Goal: Task Accomplishment & Management: Manage account settings

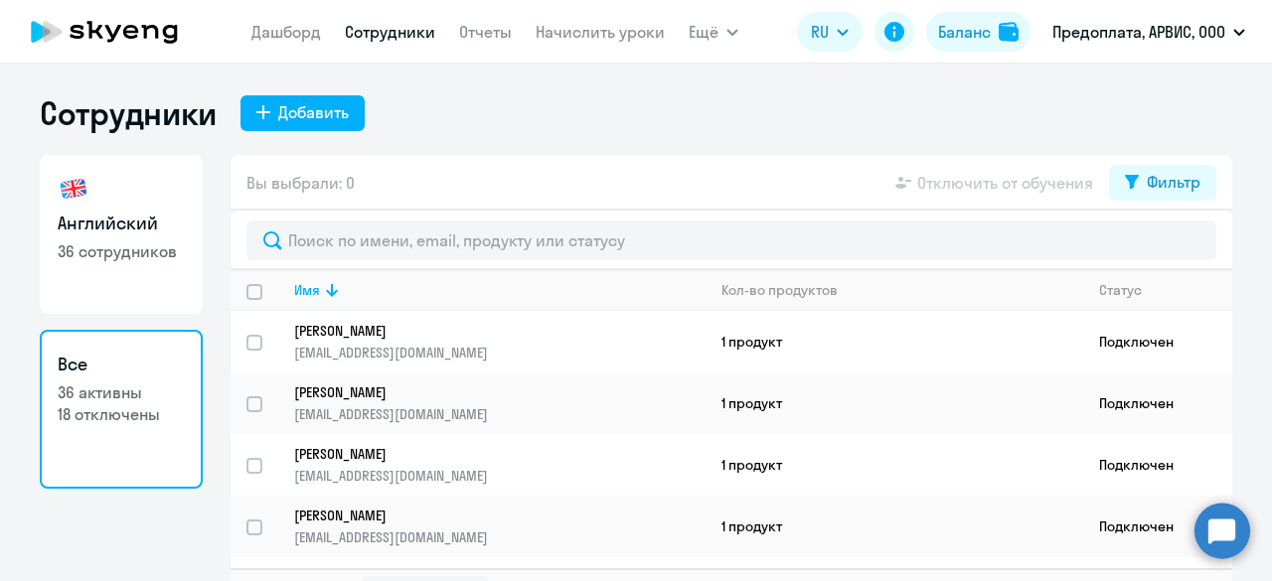
select select "30"
click at [969, 37] on div "Баланс" at bounding box center [964, 32] width 53 height 24
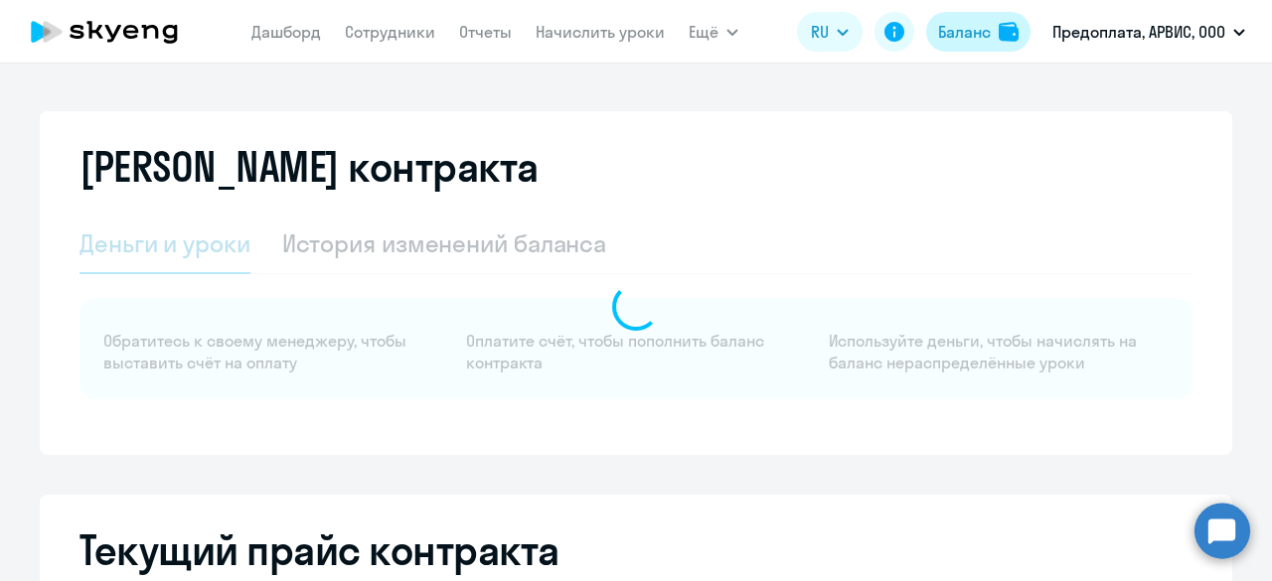
select select "english_adult_not_native_speaker"
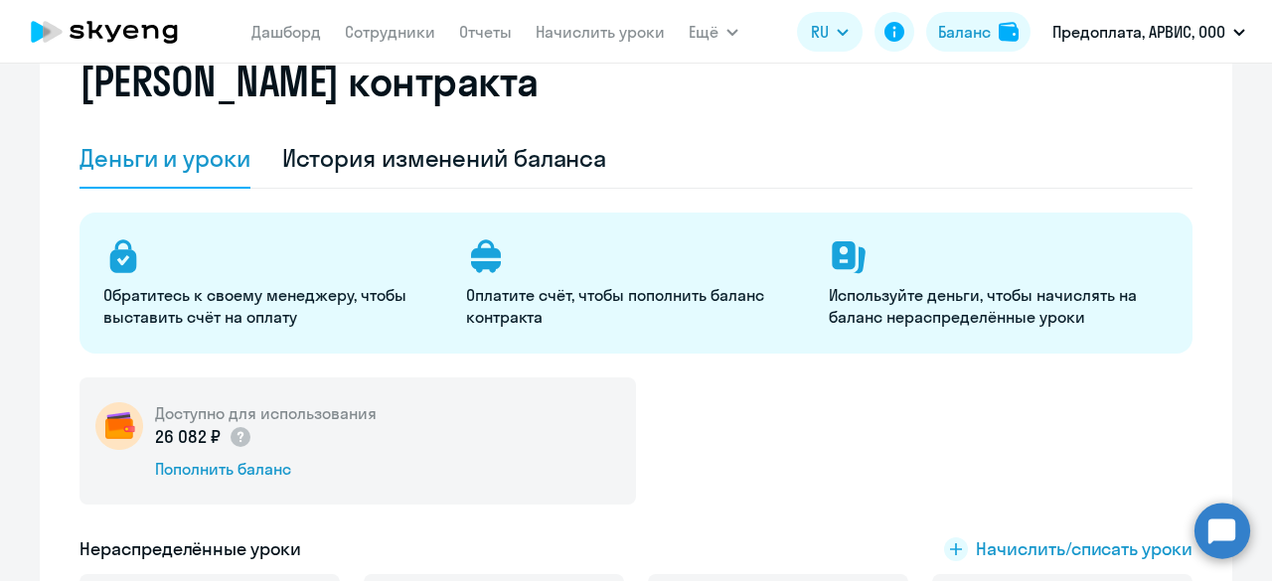
scroll to position [199, 0]
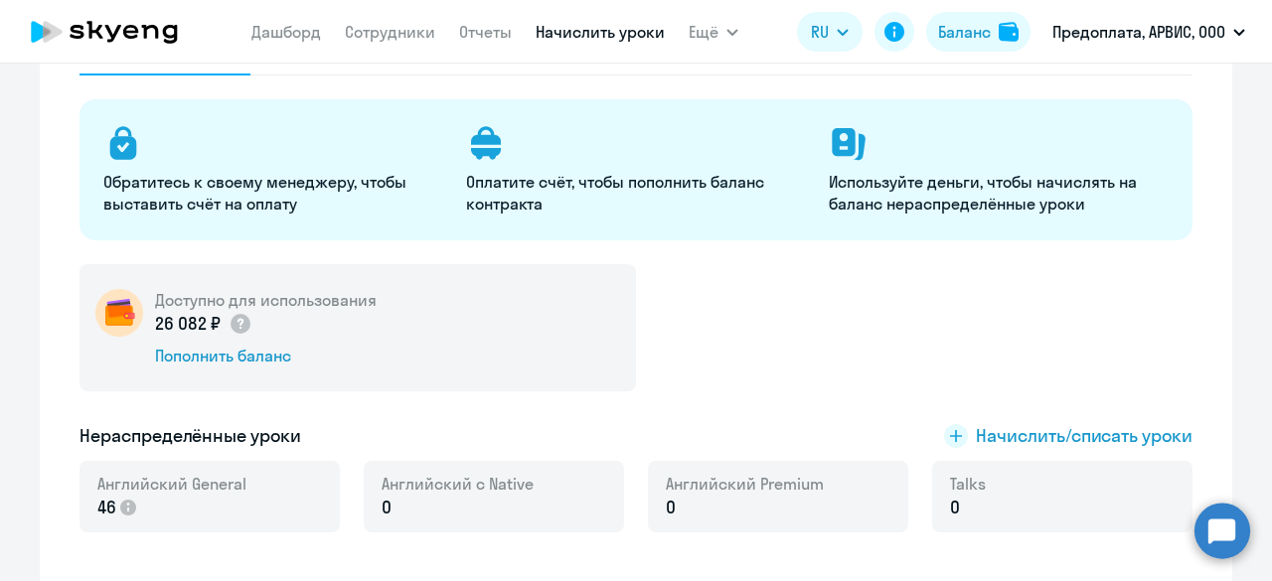
click at [605, 33] on link "Начислить уроки" at bounding box center [600, 32] width 129 height 20
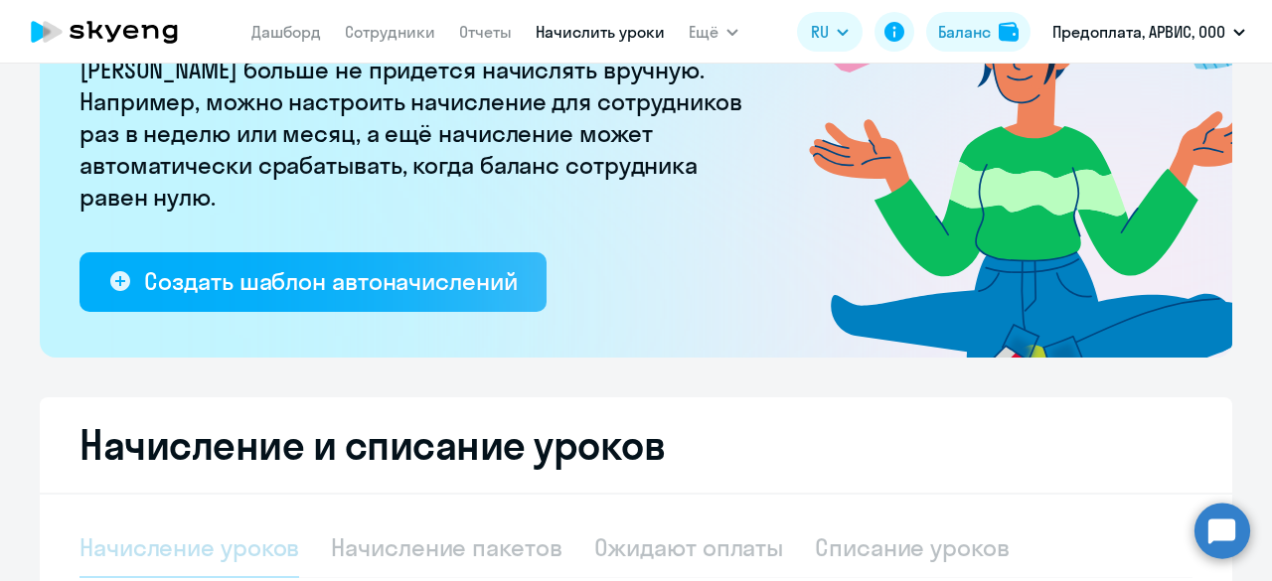
select select "10"
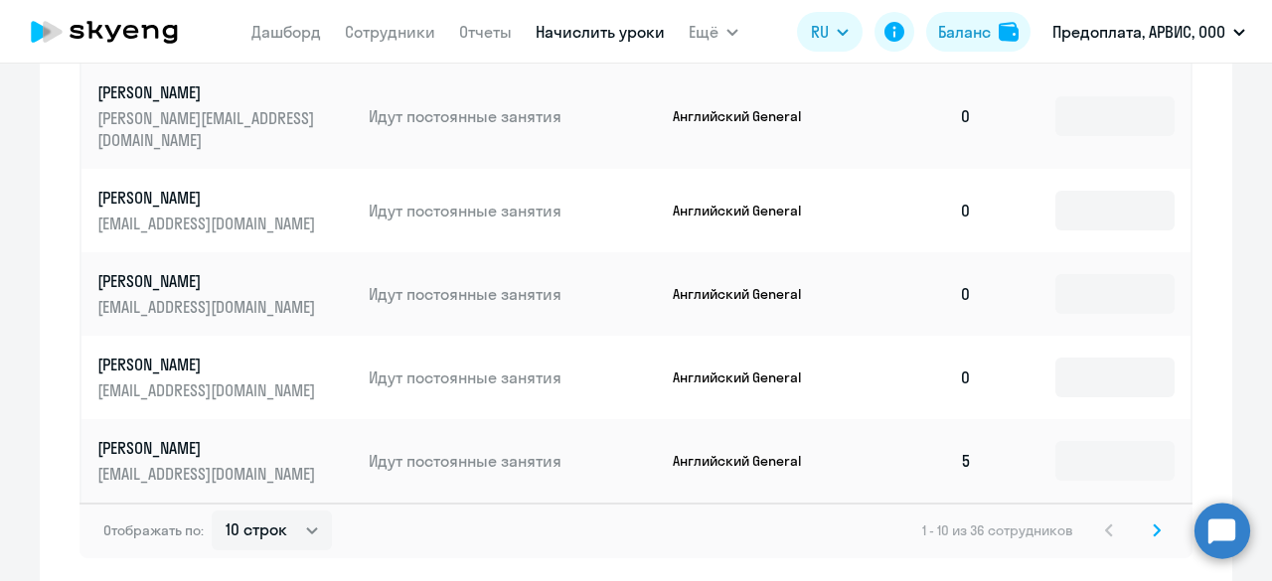
scroll to position [1427, 0]
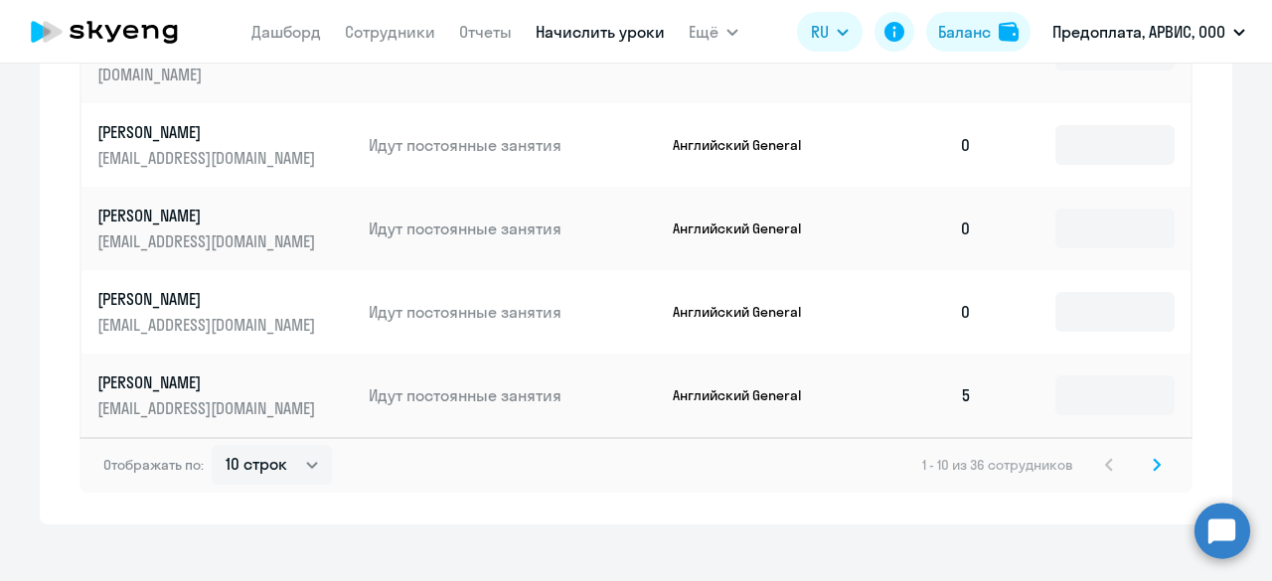
click at [1154, 459] on icon at bounding box center [1157, 464] width 6 height 11
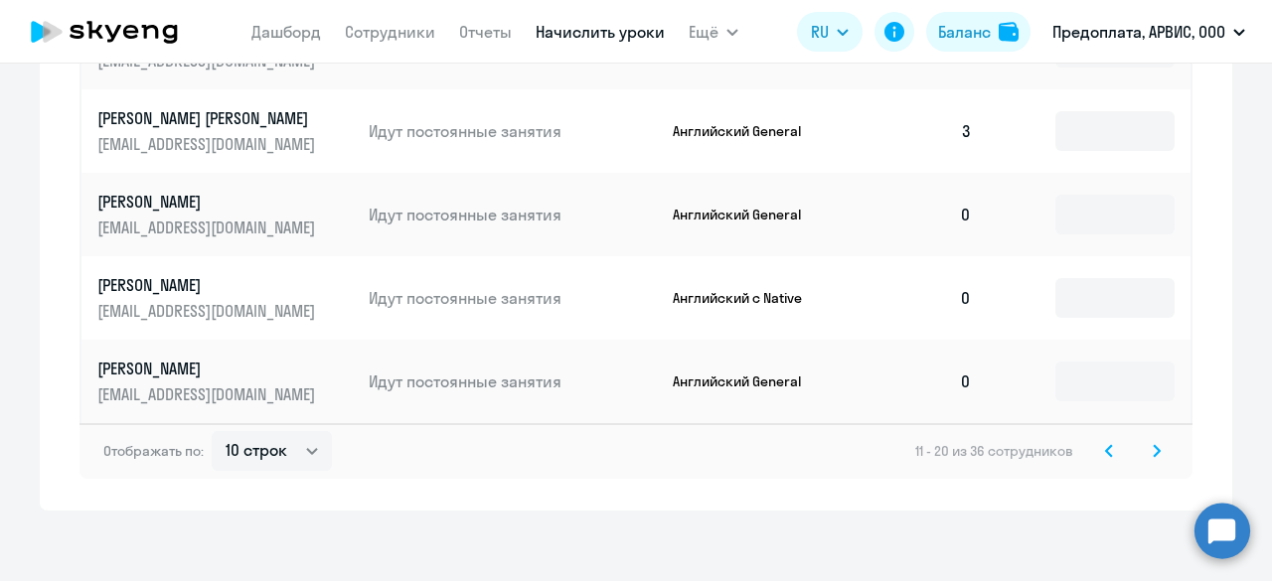
click at [1154, 448] on icon at bounding box center [1157, 450] width 6 height 11
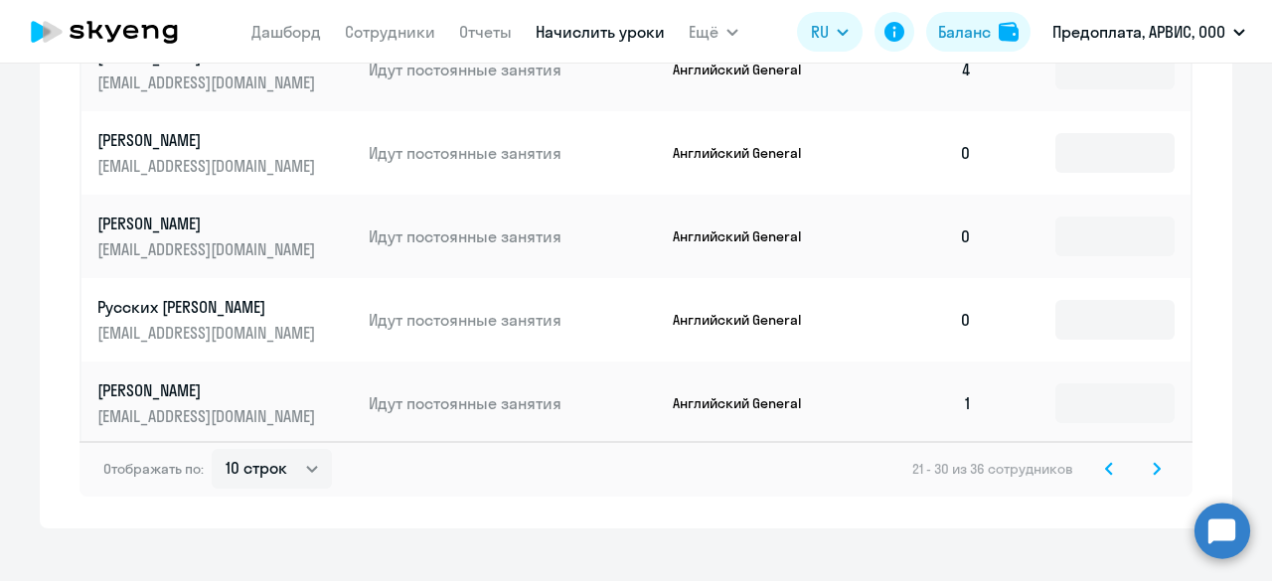
click at [1153, 462] on icon at bounding box center [1157, 469] width 8 height 14
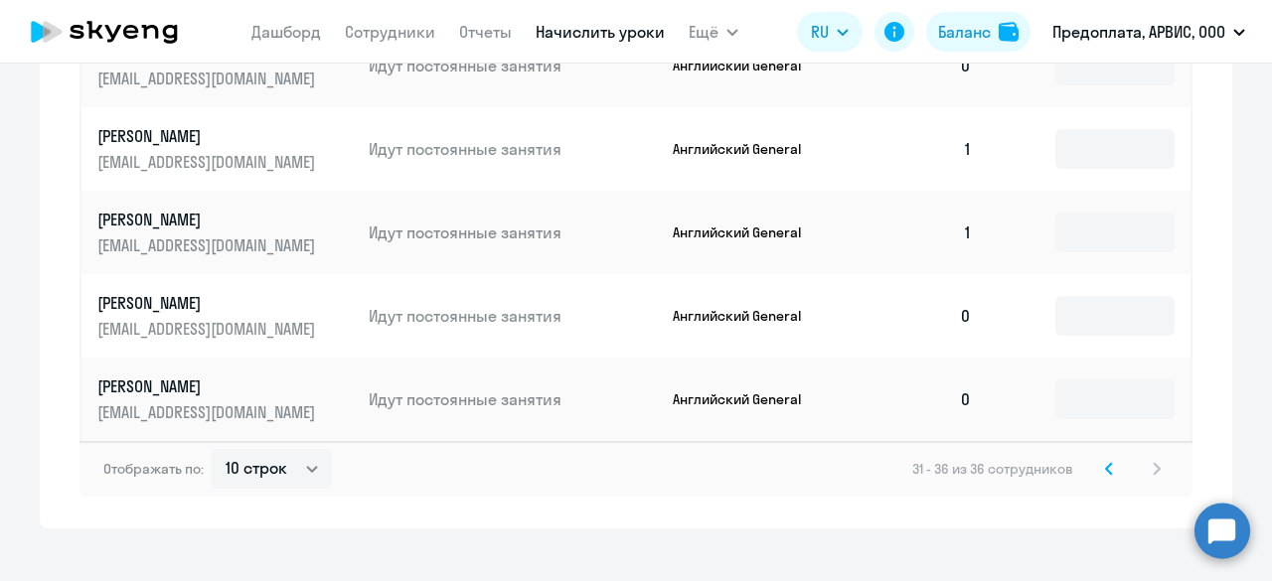
scroll to position [1101, 0]
